Goal: Task Accomplishment & Management: Manage account settings

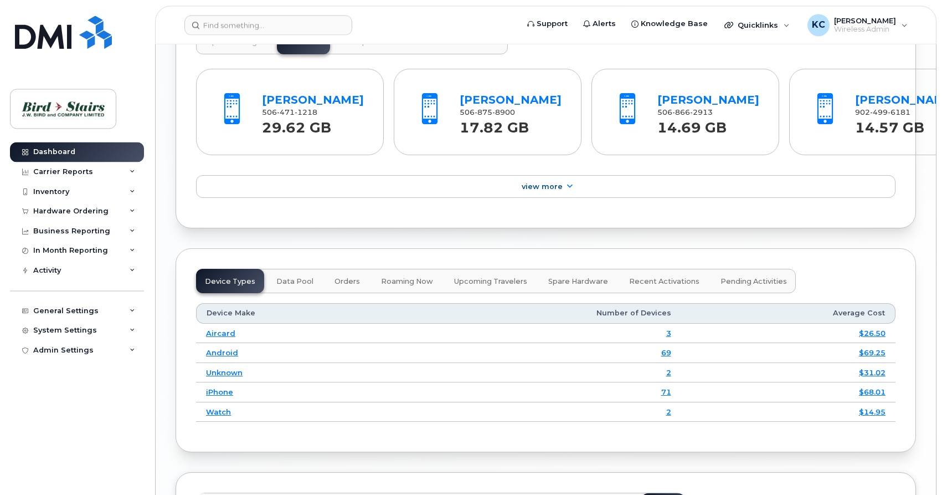
scroll to position [1299, 0]
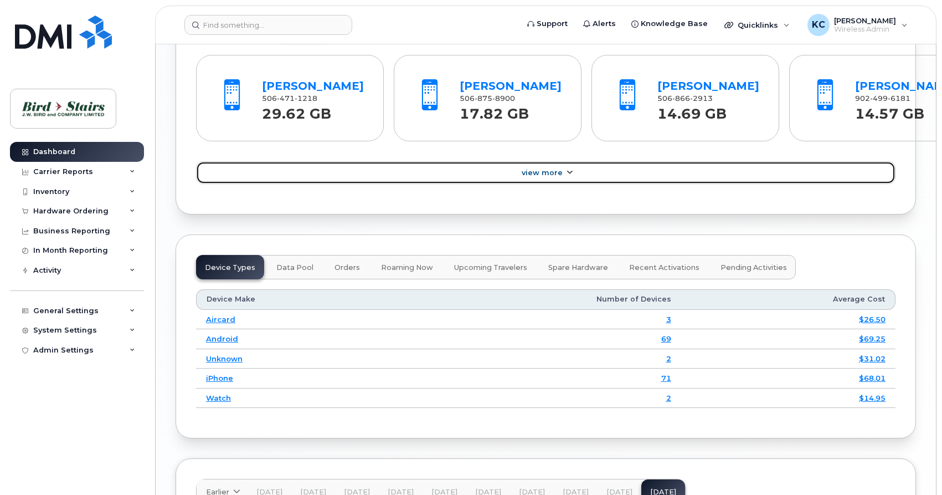
click at [541, 171] on span "View More" at bounding box center [542, 172] width 41 height 8
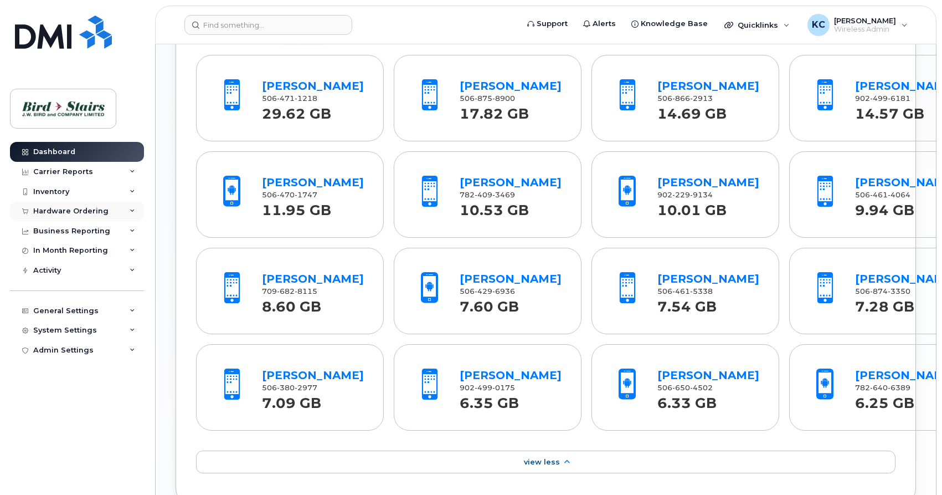
click at [69, 215] on div "Hardware Ordering" at bounding box center [77, 211] width 134 height 20
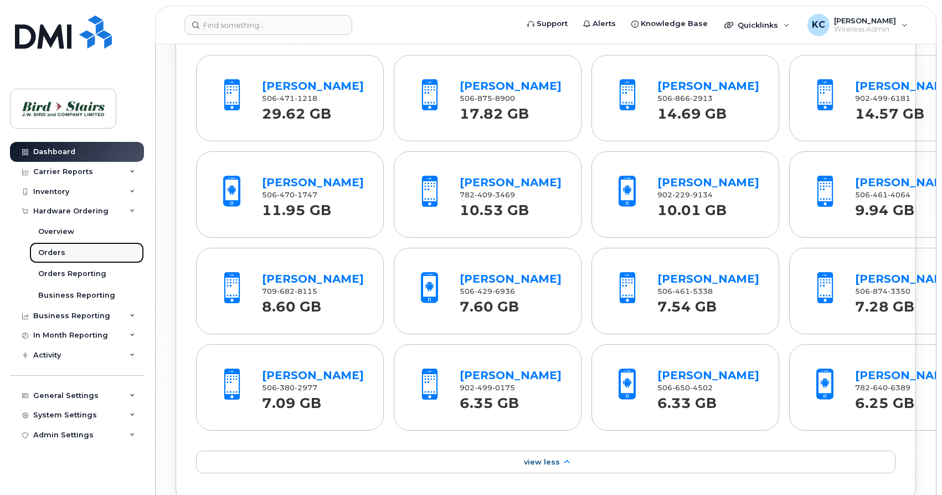
click at [58, 256] on div "Orders" at bounding box center [51, 253] width 27 height 10
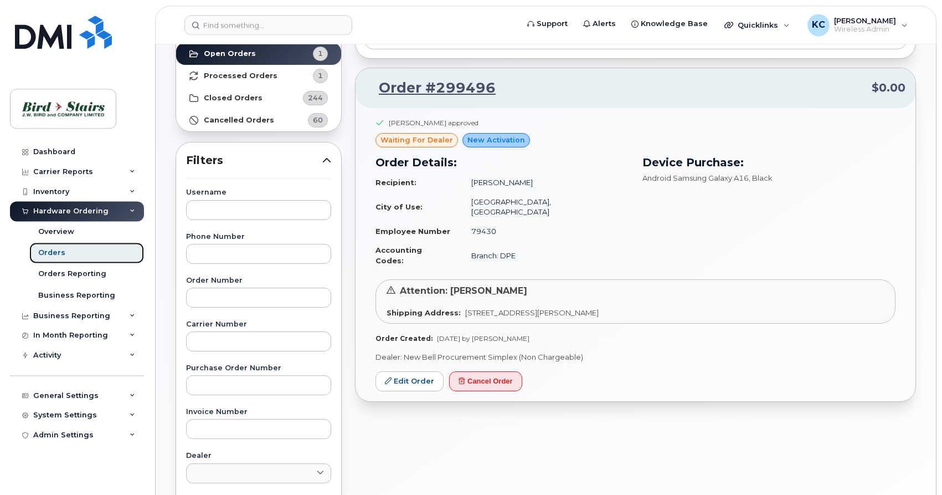
scroll to position [113, 0]
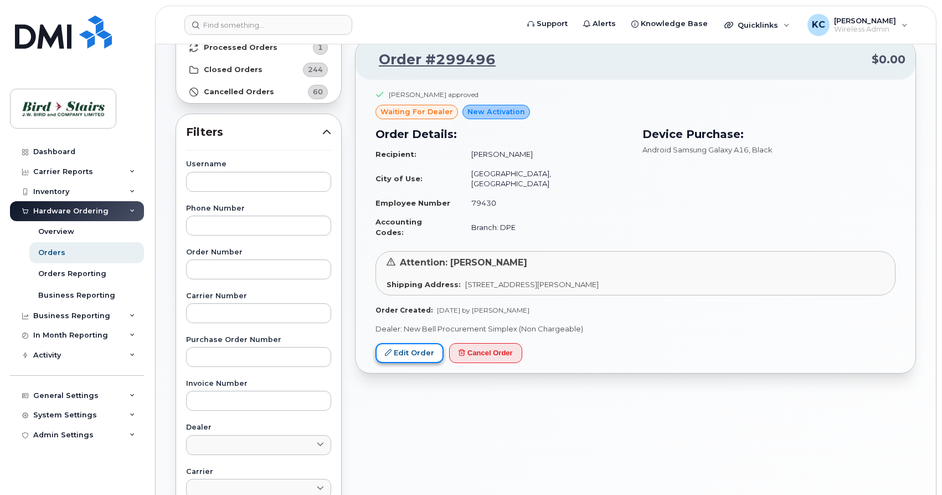
click at [410, 343] on link "Edit Order" at bounding box center [409, 353] width 68 height 20
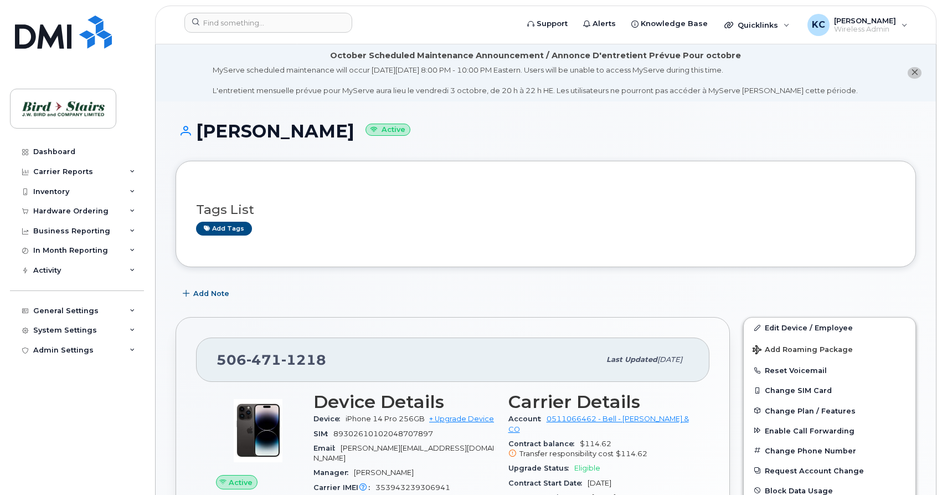
scroll to position [754, 0]
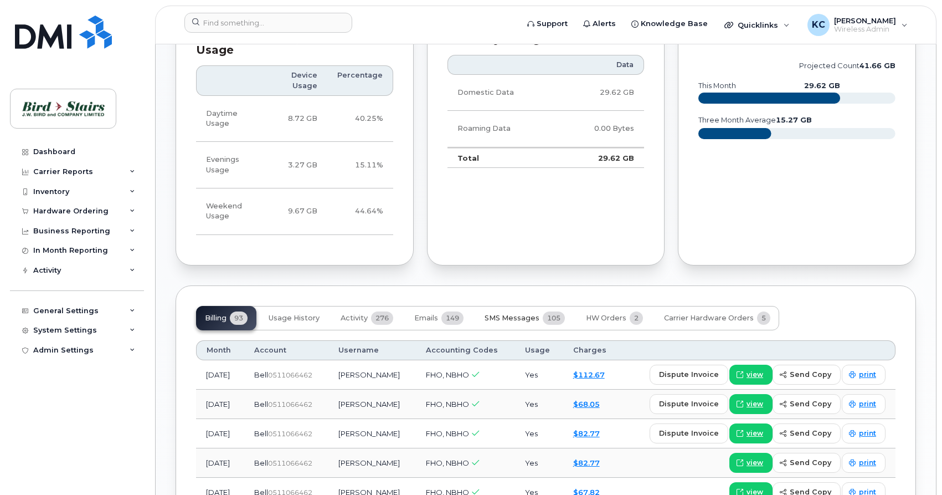
click at [519, 313] on span "SMS Messages" at bounding box center [512, 317] width 55 height 9
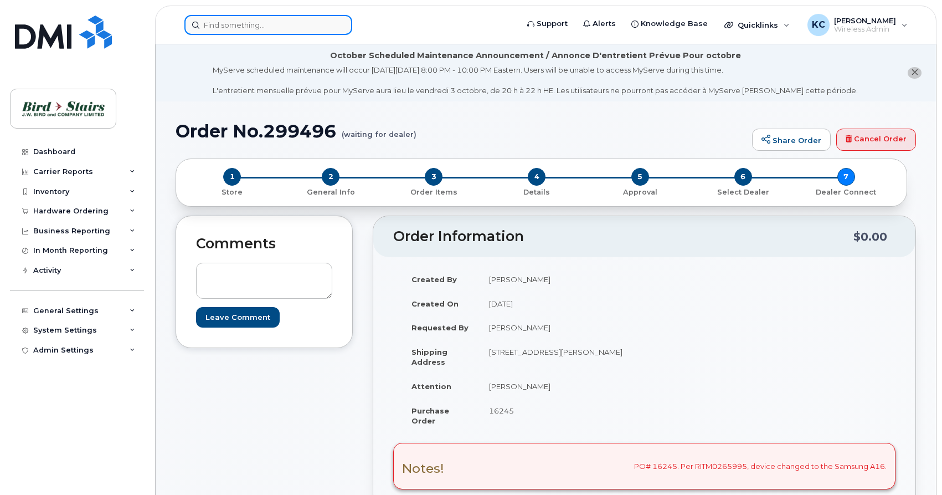
click at [223, 31] on input at bounding box center [268, 25] width 168 height 20
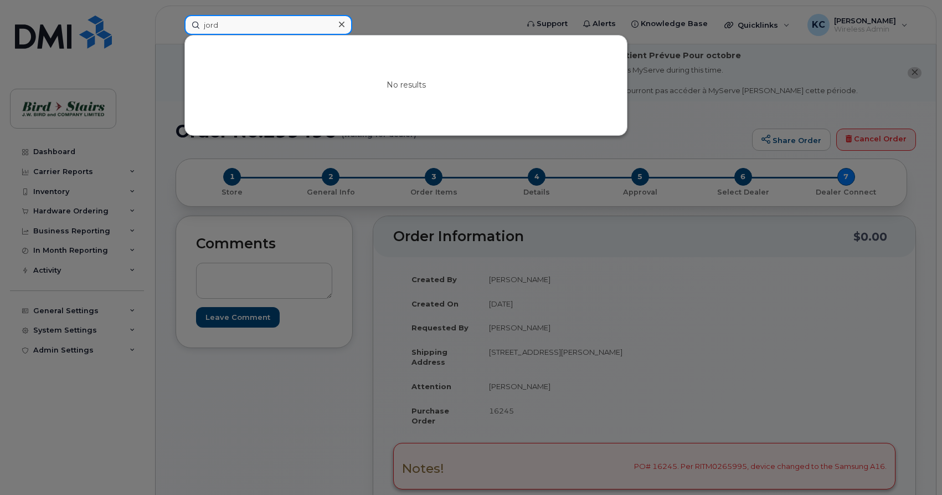
type input "jord"
click at [171, 92] on div at bounding box center [471, 247] width 942 height 495
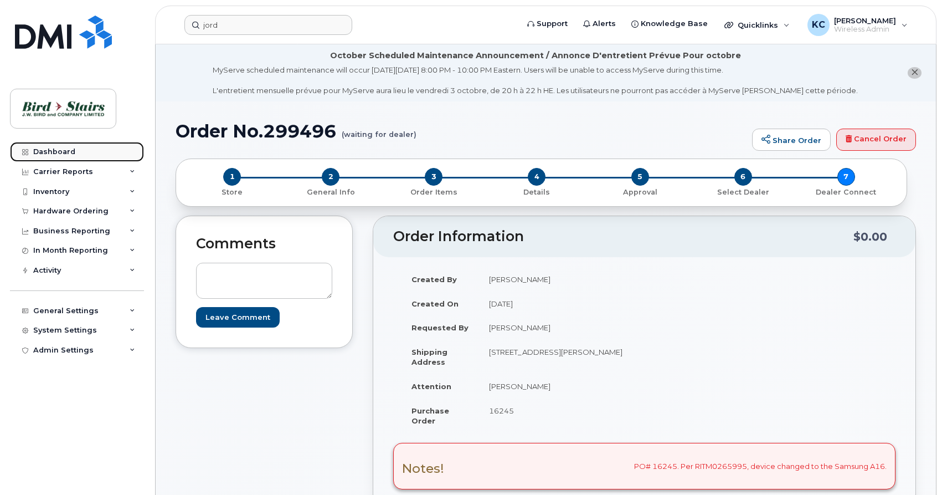
click at [57, 154] on div "Dashboard" at bounding box center [54, 151] width 42 height 9
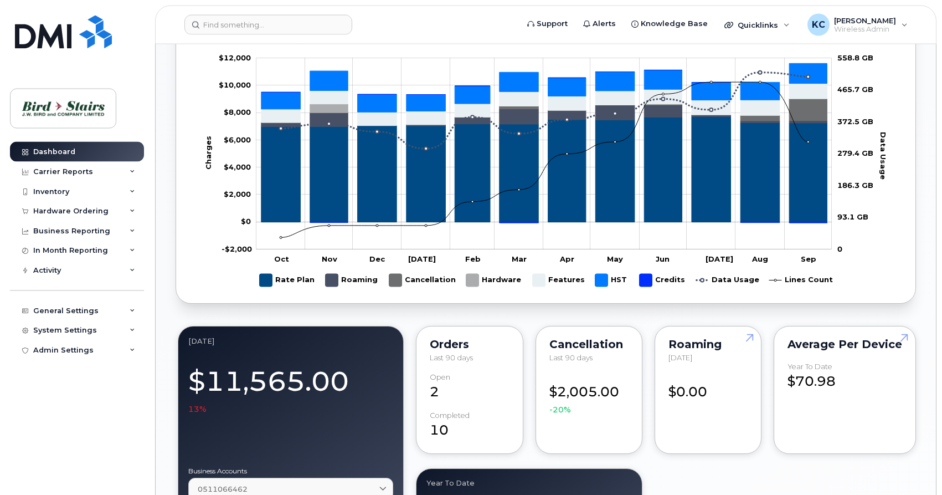
scroll to position [621, 0]
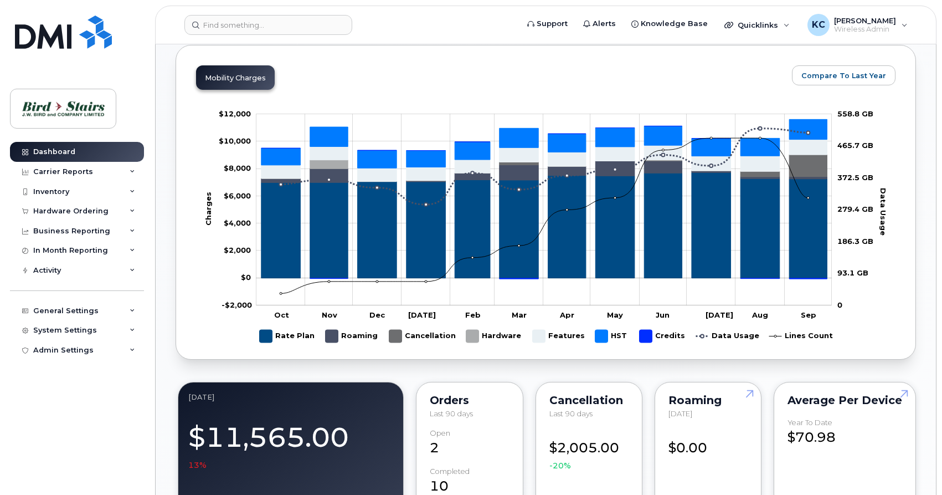
click at [223, 78] on div "Mobility Charges" at bounding box center [235, 77] width 79 height 24
click at [855, 76] on span "Compare To Last Year" at bounding box center [843, 75] width 85 height 11
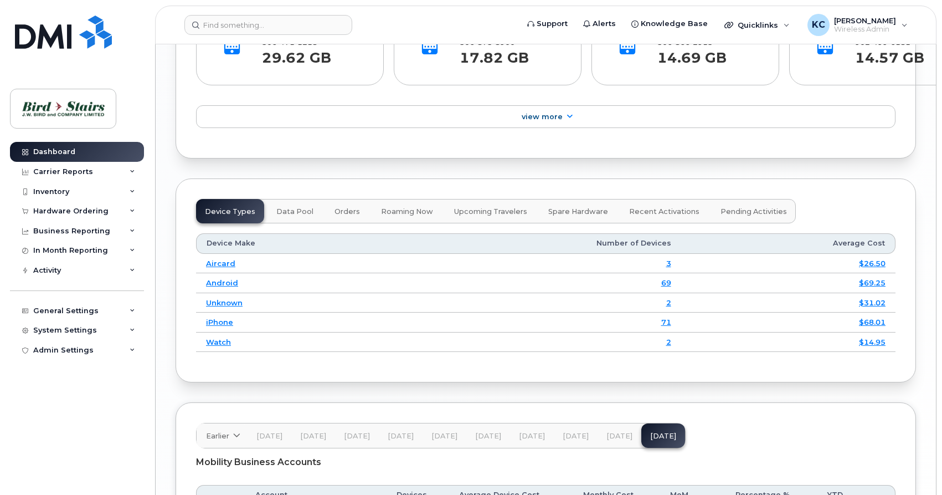
scroll to position [1356, 0]
click at [403, 211] on span "Roaming Now" at bounding box center [407, 211] width 52 height 9
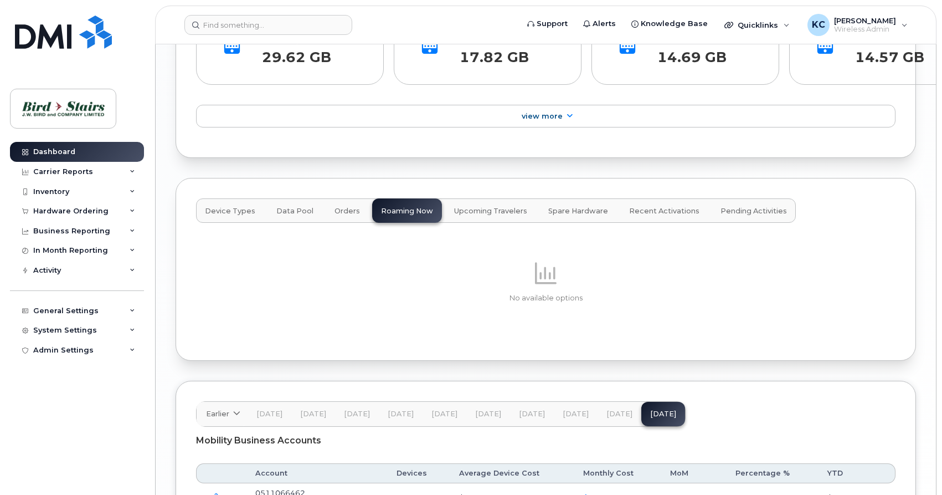
click at [486, 213] on span "Upcoming Travelers" at bounding box center [490, 211] width 73 height 9
click at [646, 214] on span "Recent Activations" at bounding box center [664, 211] width 70 height 9
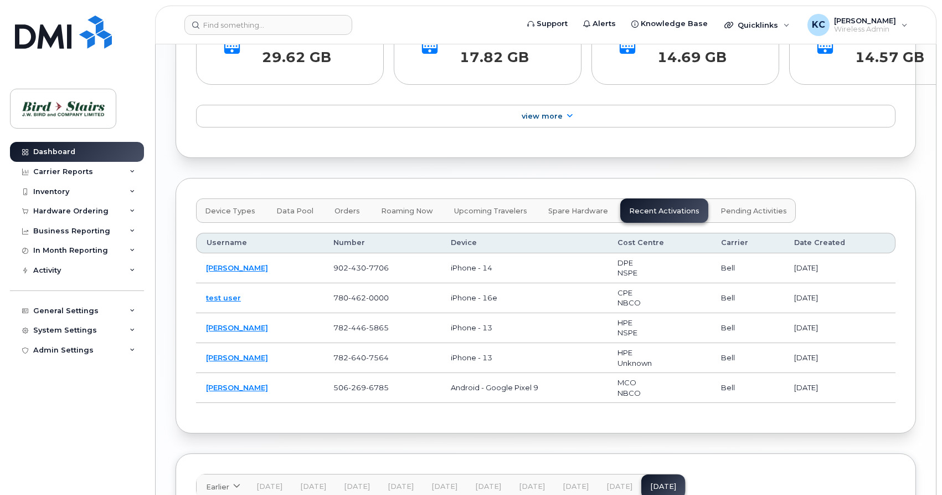
click at [727, 208] on span "Pending Activities" at bounding box center [753, 211] width 66 height 9
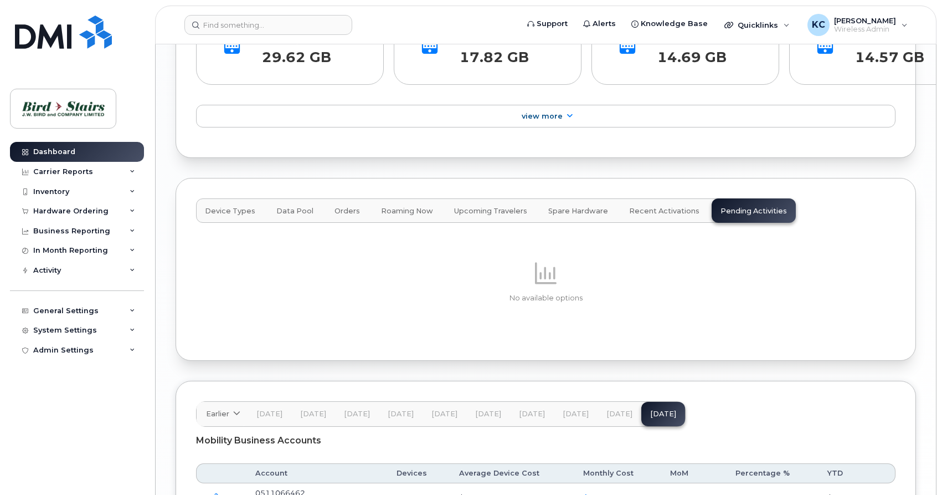
click at [290, 214] on span "Data Pool" at bounding box center [294, 211] width 37 height 9
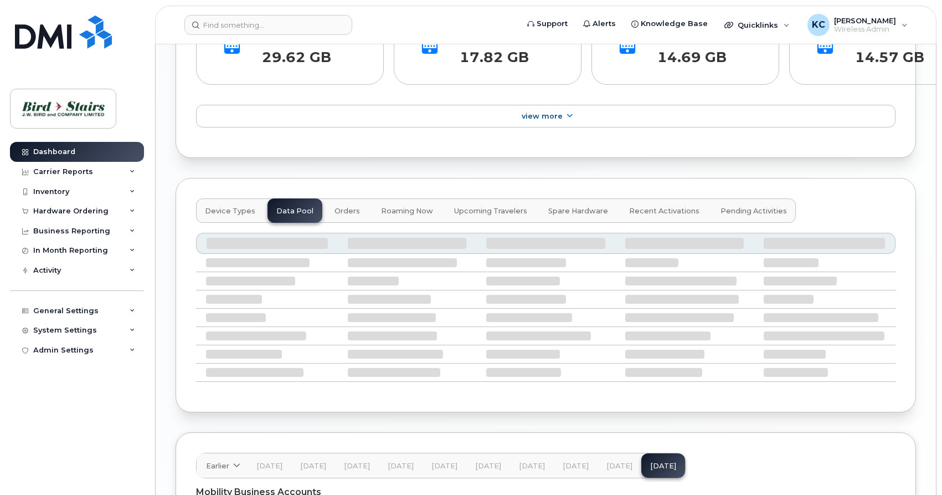
click at [334, 214] on span "Orders" at bounding box center [346, 211] width 25 height 9
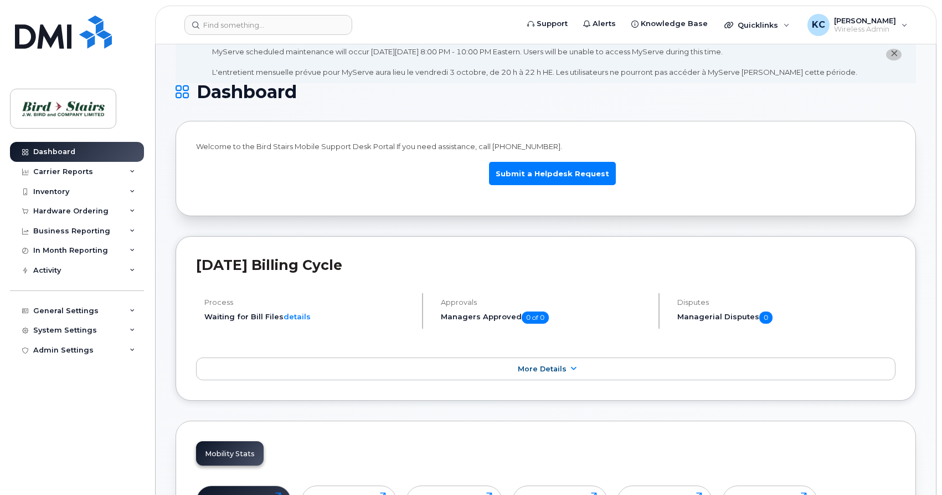
scroll to position [0, 0]
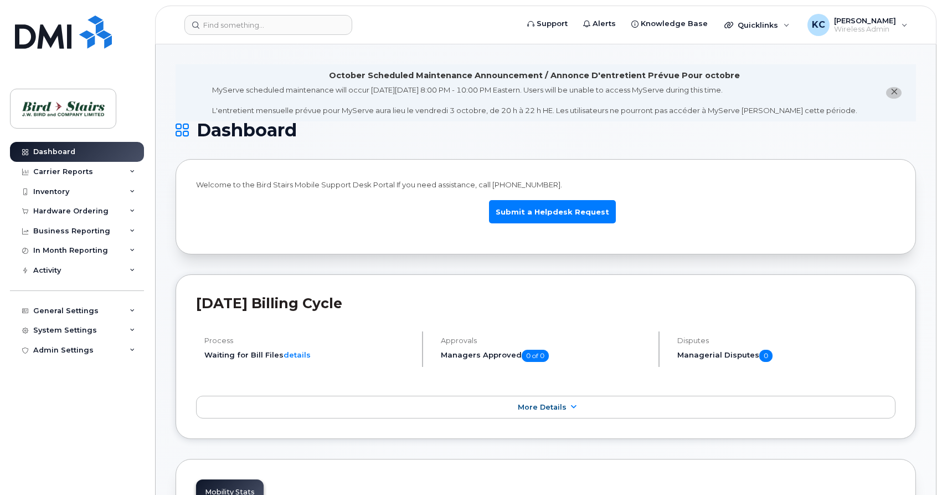
click at [893, 92] on icon "close notification" at bounding box center [894, 91] width 7 height 7
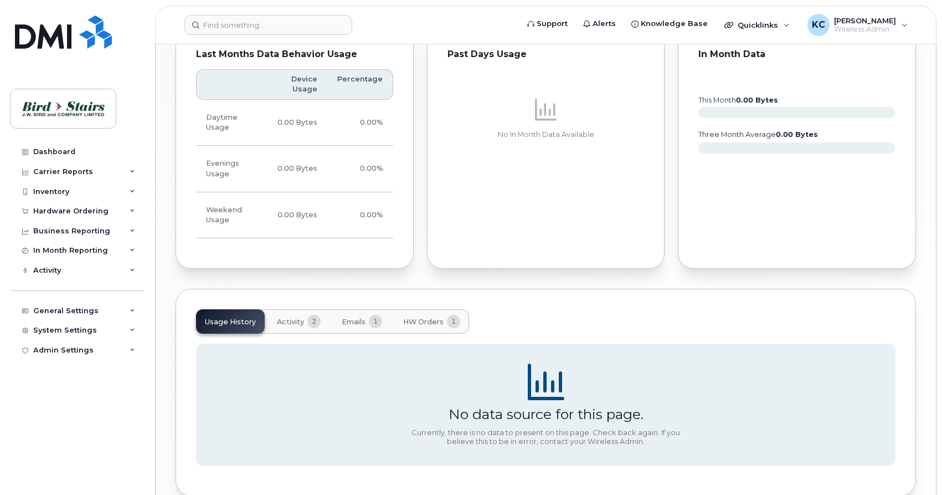
scroll to position [671, 0]
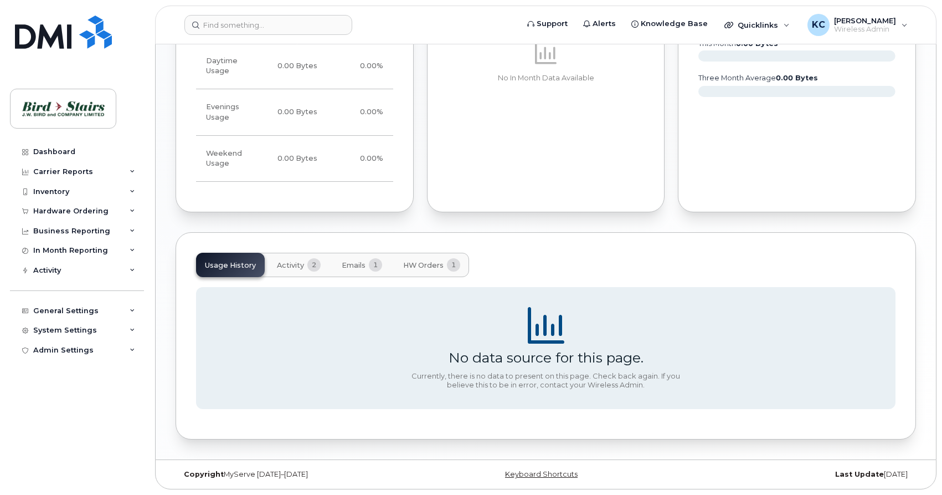
click at [299, 264] on span "Activity" at bounding box center [290, 265] width 27 height 9
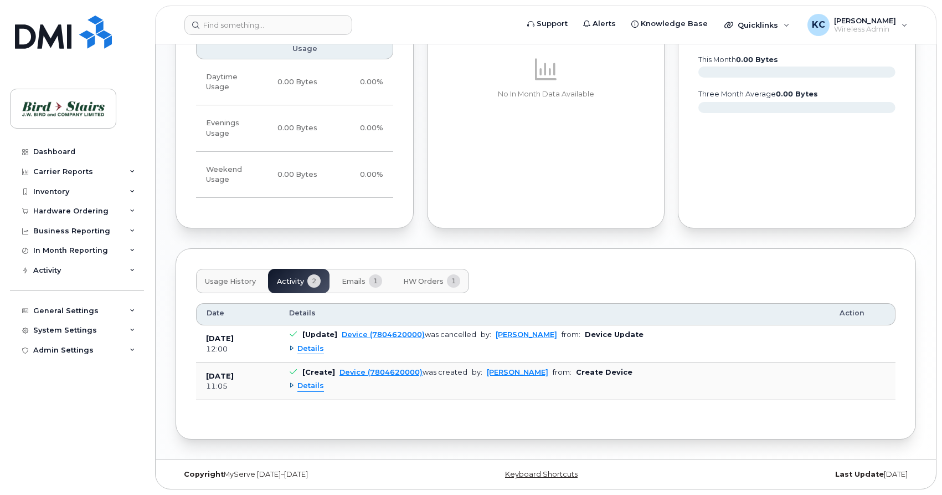
scroll to position [655, 0]
click at [357, 284] on span "Emails" at bounding box center [354, 281] width 24 height 9
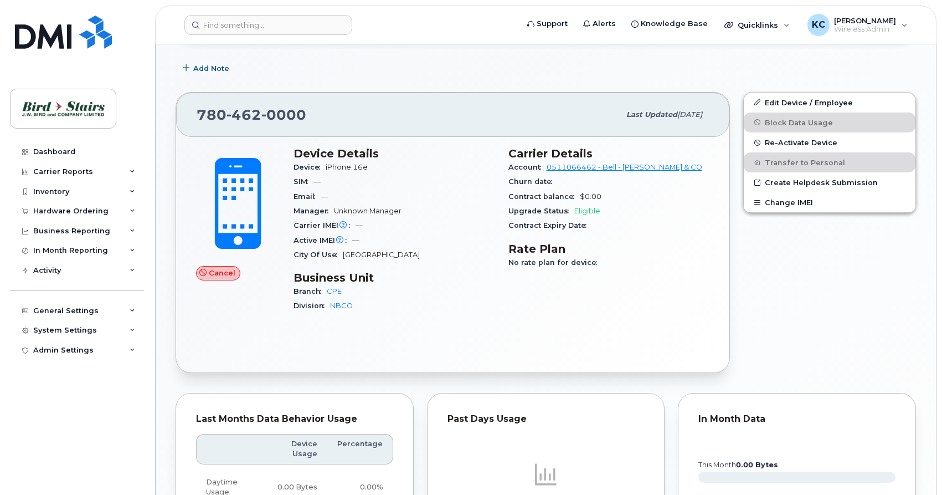
scroll to position [0, 0]
